Goal: Complete application form

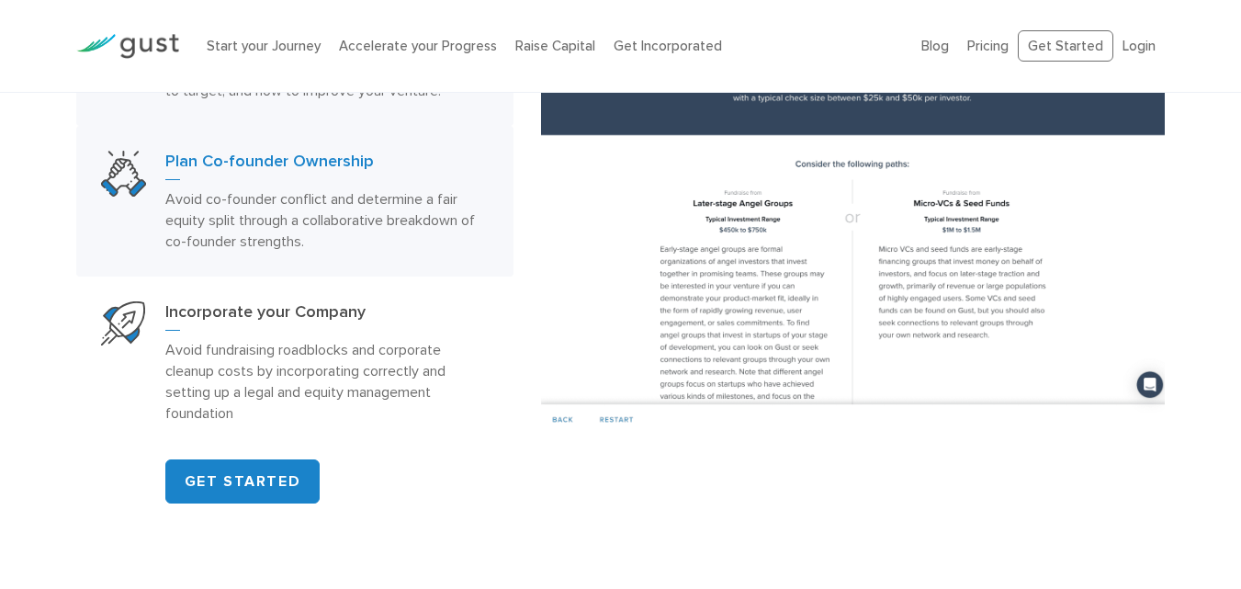
scroll to position [1102, 0]
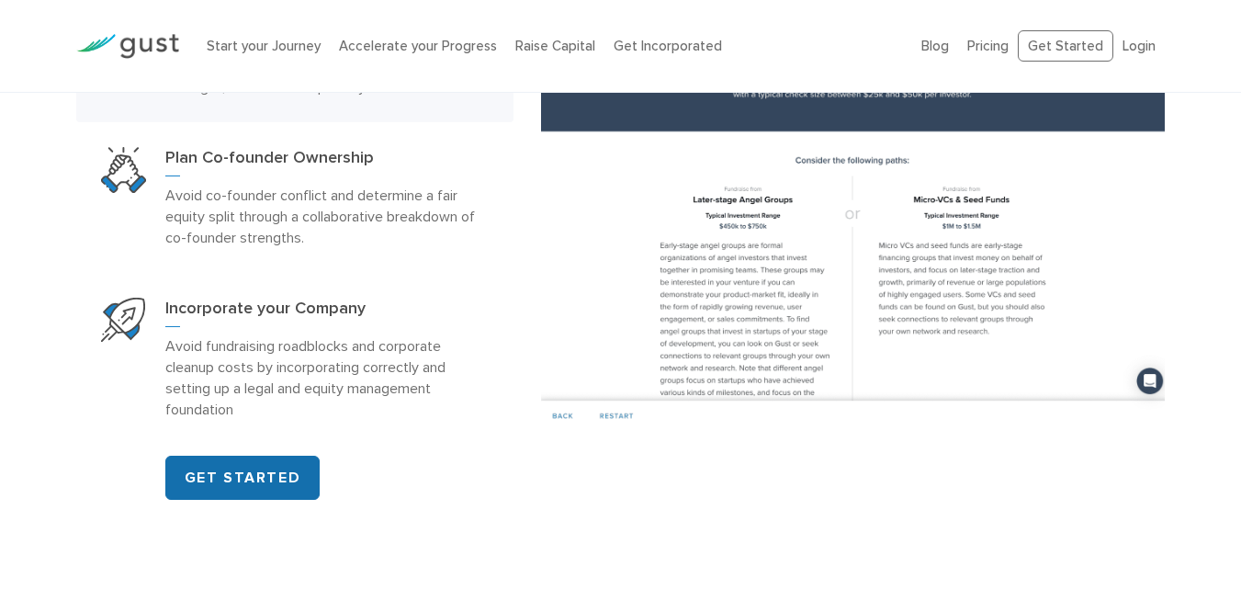
click at [289, 461] on link "GET STARTED" at bounding box center [242, 477] width 155 height 44
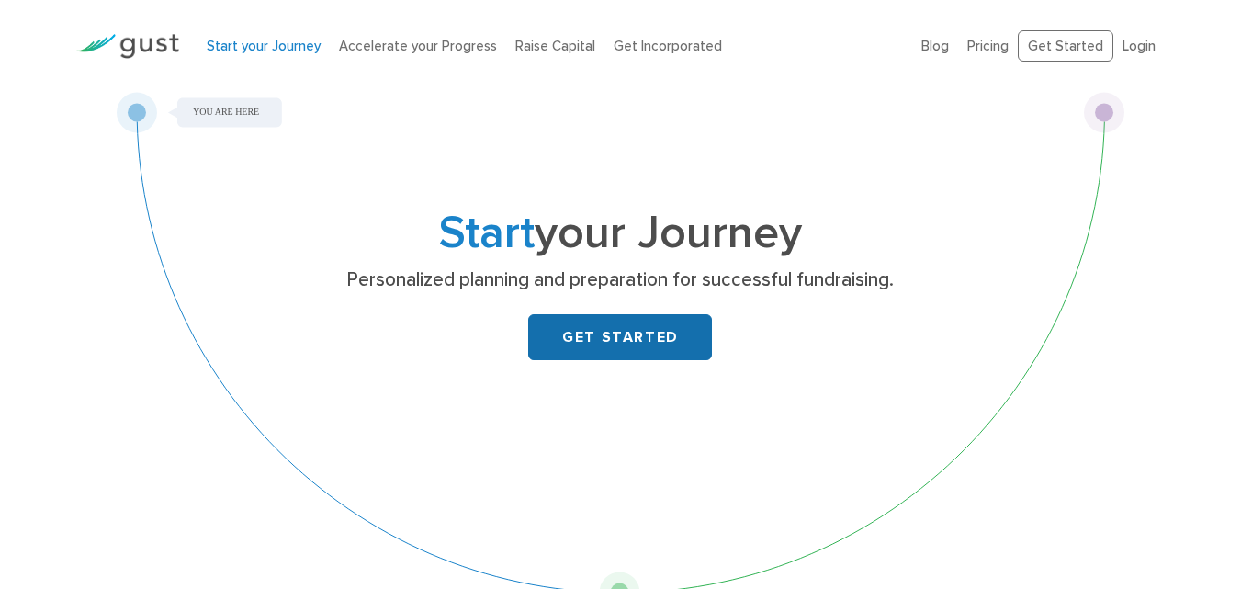
click at [626, 333] on link "GET STARTED" at bounding box center [620, 337] width 184 height 46
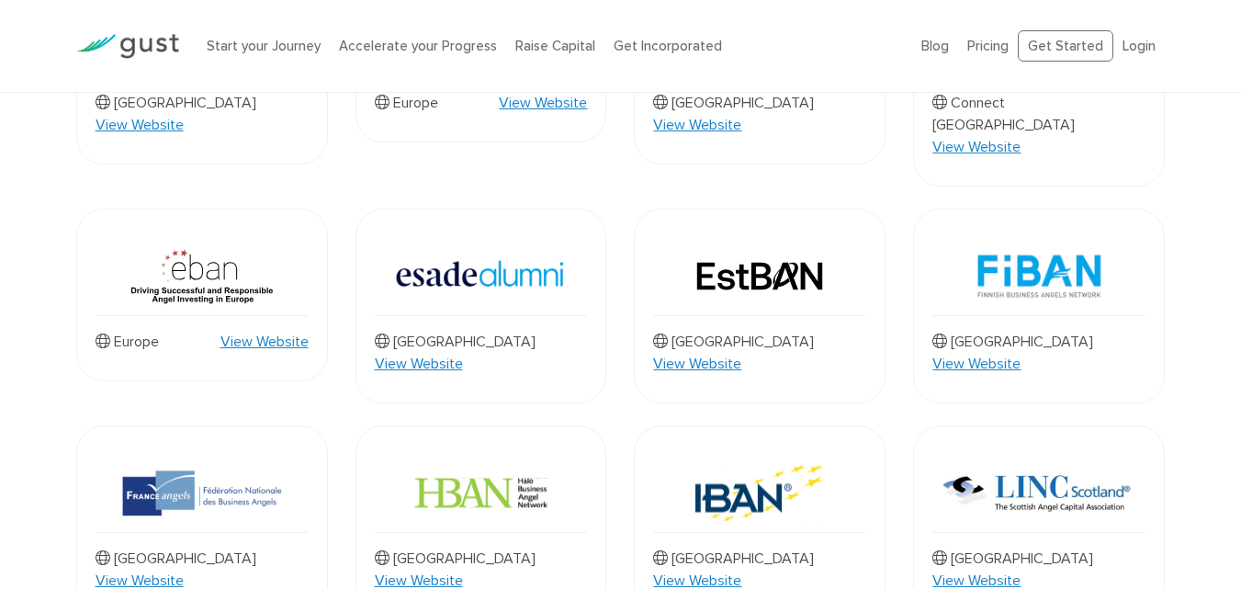
scroll to position [1010, 0]
